Goal: Information Seeking & Learning: Check status

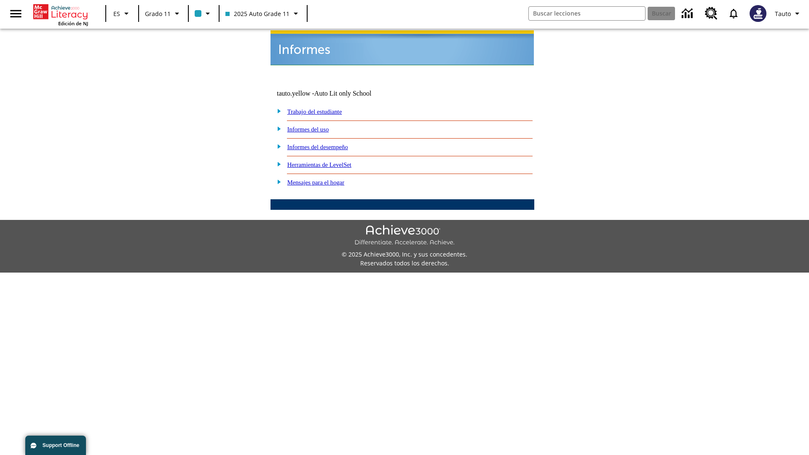
click at [315, 126] on link "Informes del uso" at bounding box center [308, 129] width 42 height 7
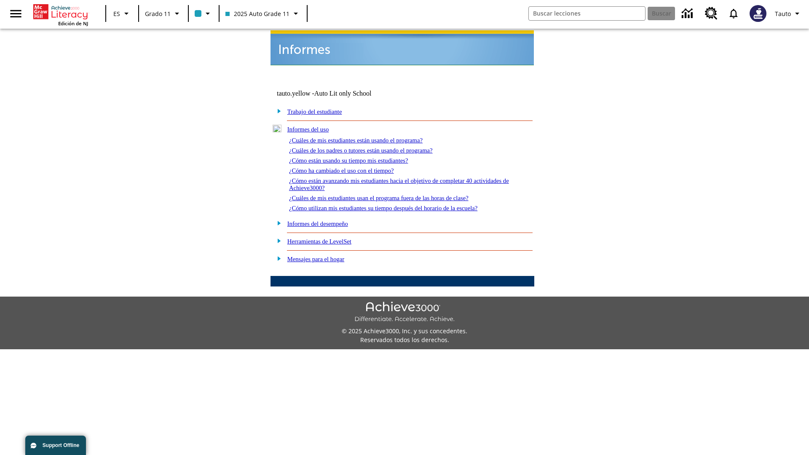
click at [367, 137] on link "¿Cuáles de mis estudiantes están usando el programa?" at bounding box center [356, 140] width 134 height 7
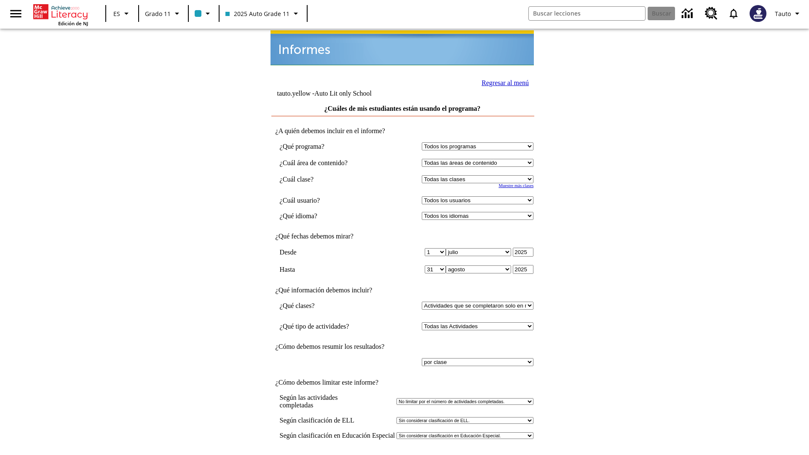
click at [403, 454] on input "Ver Informe" at bounding box center [402, 463] width 39 height 9
click at [502, 82] on link "Regresar al menú" at bounding box center [504, 82] width 47 height 7
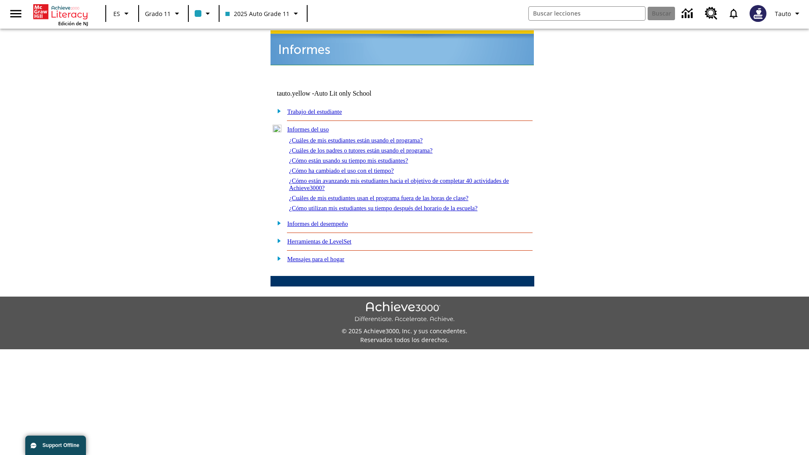
click at [358, 157] on link "¿Cómo están usando su tiempo mis estudiantes?" at bounding box center [348, 160] width 119 height 7
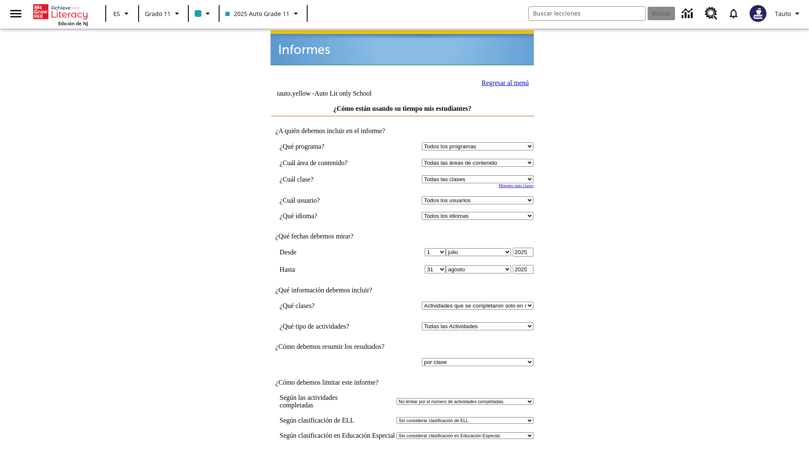
click at [502, 82] on link "Regresar al menú" at bounding box center [504, 82] width 47 height 7
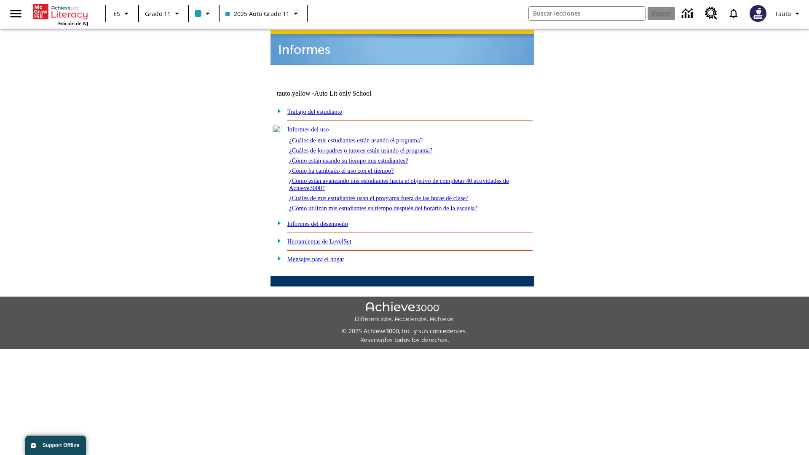
click at [398, 205] on link "¿Cómo utilizan mis estudiantes su tiempo después del horario de la escuela?" at bounding box center [383, 208] width 188 height 7
